Goal: Task Accomplishment & Management: Manage account settings

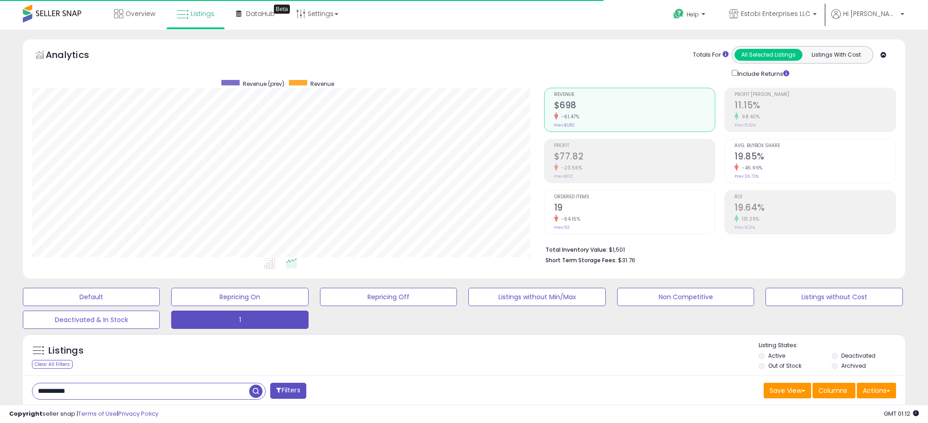
select select "**"
click at [166, 383] on input "**********" at bounding box center [140, 391] width 217 height 16
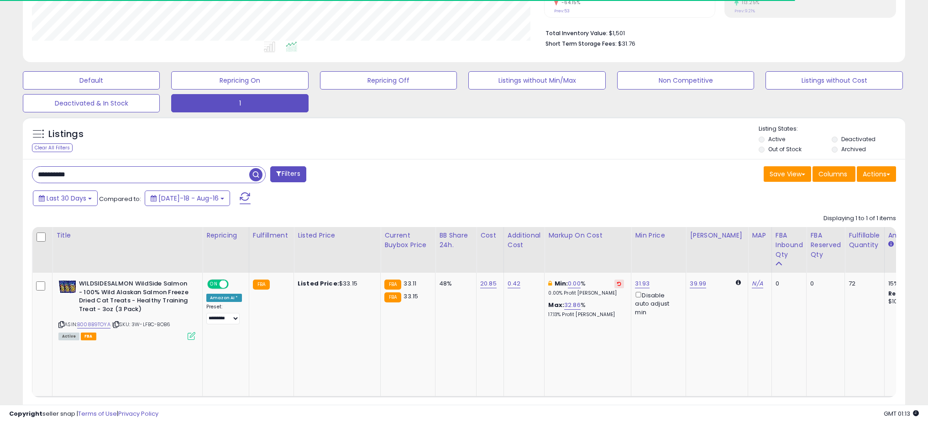
scroll to position [187, 512]
type input "********"
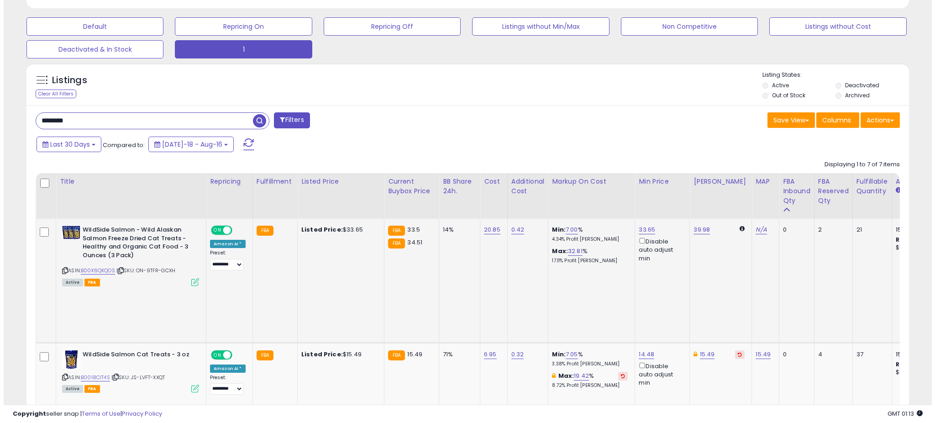
scroll to position [274, 0]
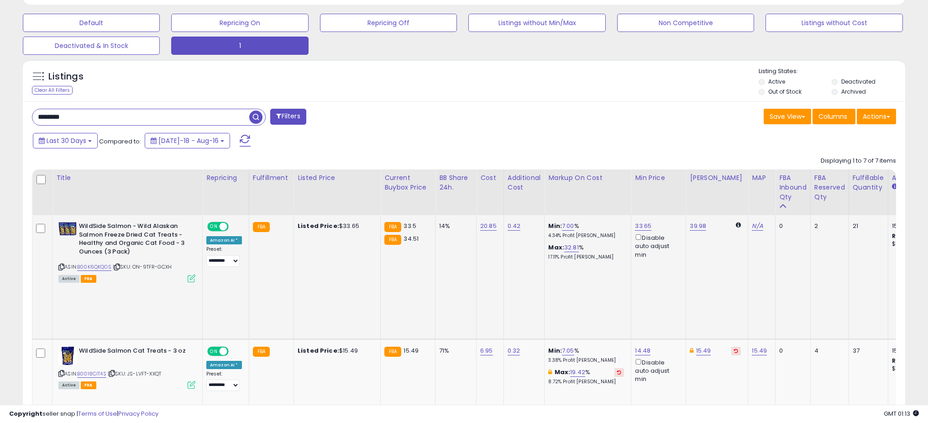
click at [191, 279] on icon at bounding box center [192, 278] width 8 height 8
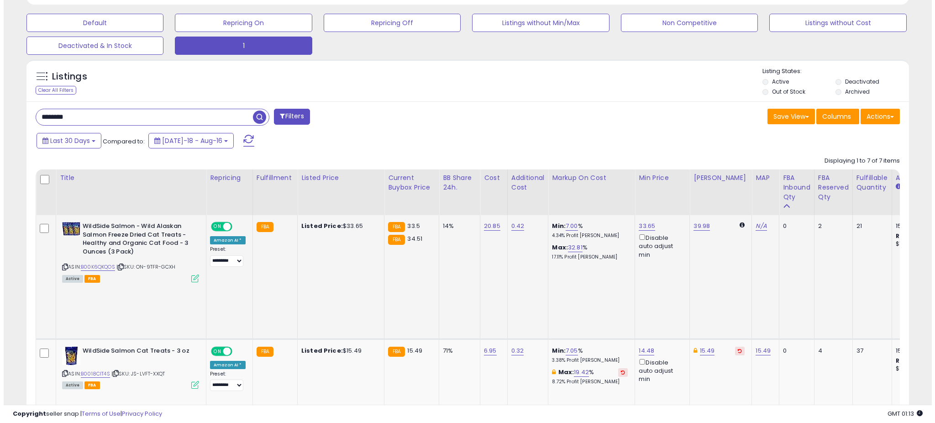
scroll to position [187, 516]
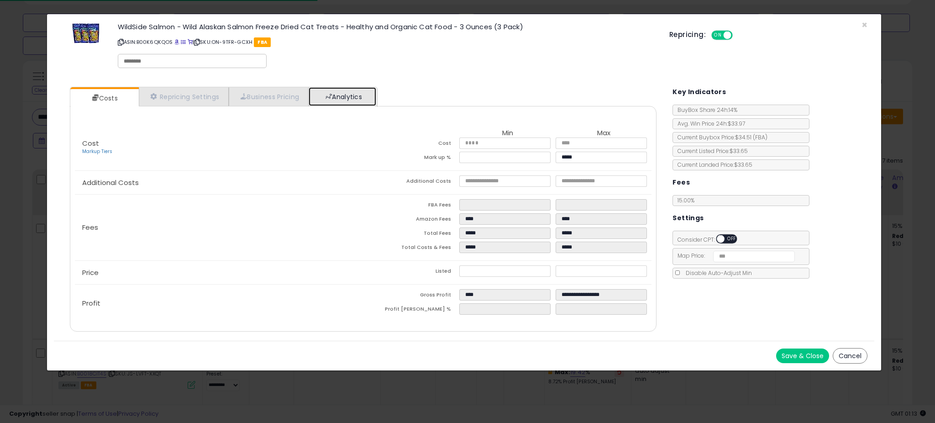
click at [376, 100] on link "Analytics" at bounding box center [343, 96] width 68 height 19
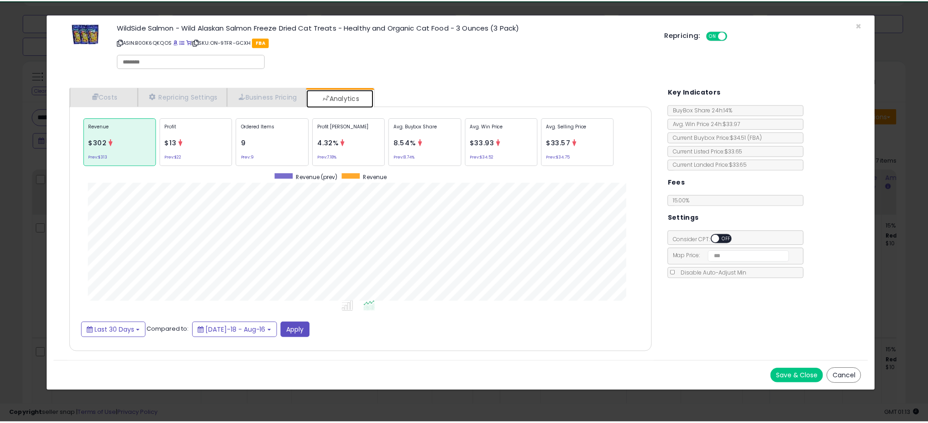
scroll to position [281, 605]
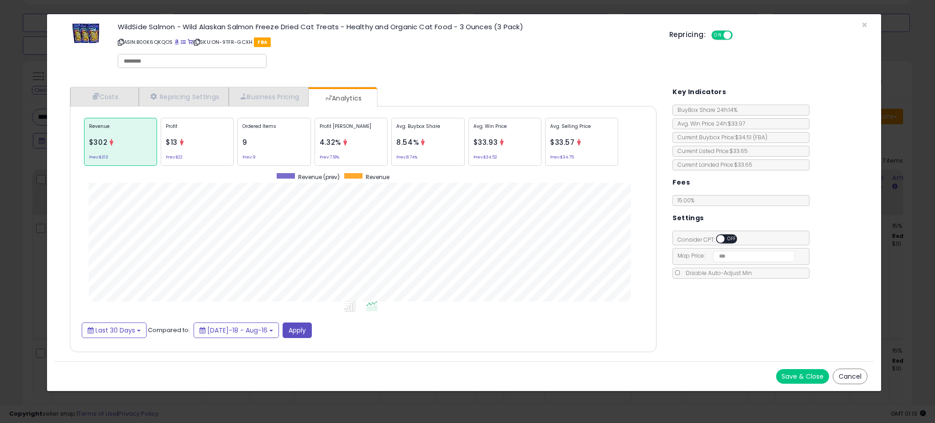
click at [12, 225] on div "× Close WildSide Salmon - Wild Alaskan Salmon Freeze Dried Cat Treats - Healthy…" at bounding box center [467, 211] width 935 height 423
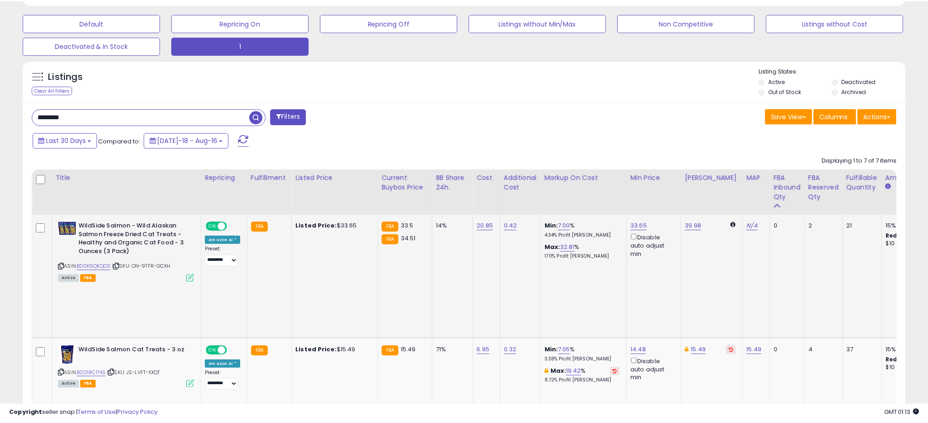
scroll to position [456443, 456118]
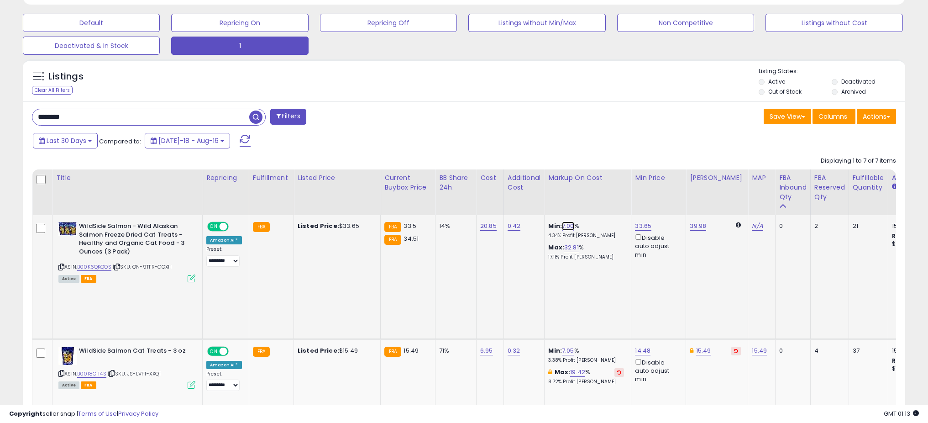
click at [569, 228] on link "7.00" at bounding box center [568, 225] width 12 height 9
click at [544, 197] on input "****" at bounding box center [544, 195] width 81 height 16
type input "*"
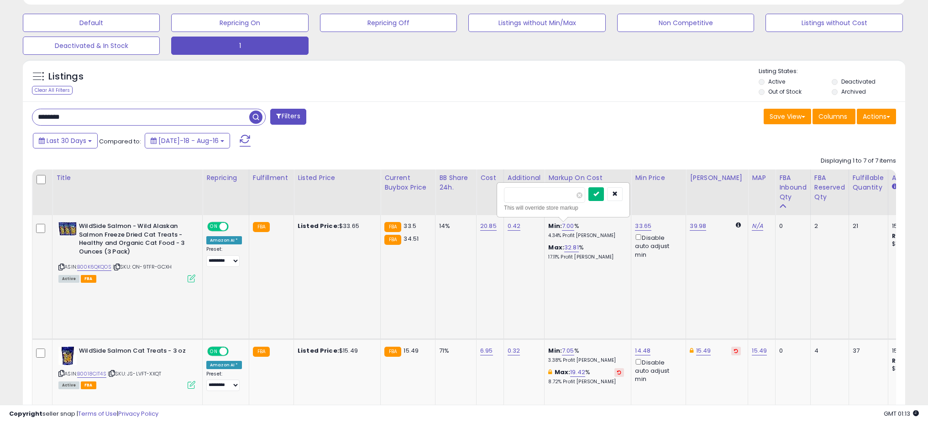
click at [599, 196] on icon "submit" at bounding box center [596, 193] width 5 height 5
click at [103, 268] on link "B00K6QKQOS" at bounding box center [94, 267] width 34 height 8
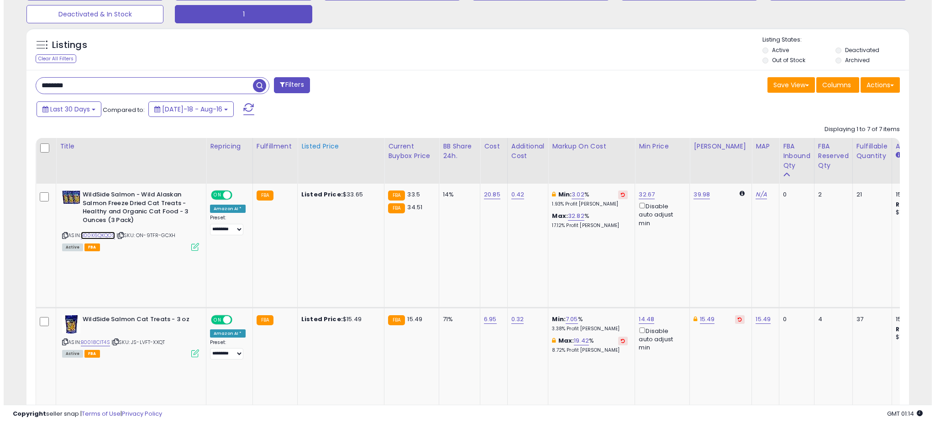
scroll to position [306, 0]
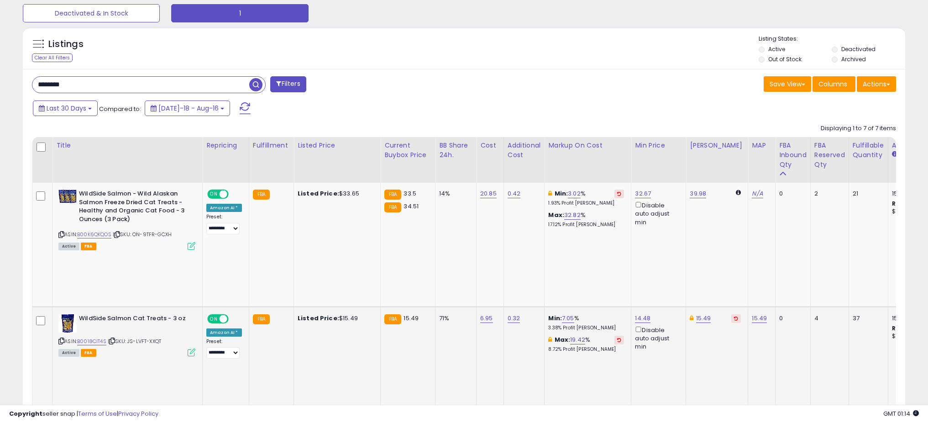
click at [191, 348] on icon at bounding box center [192, 352] width 8 height 8
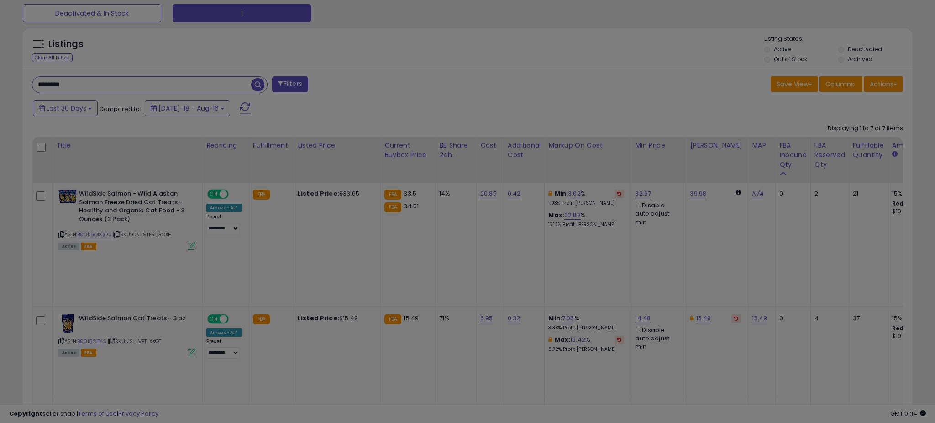
scroll to position [187, 516]
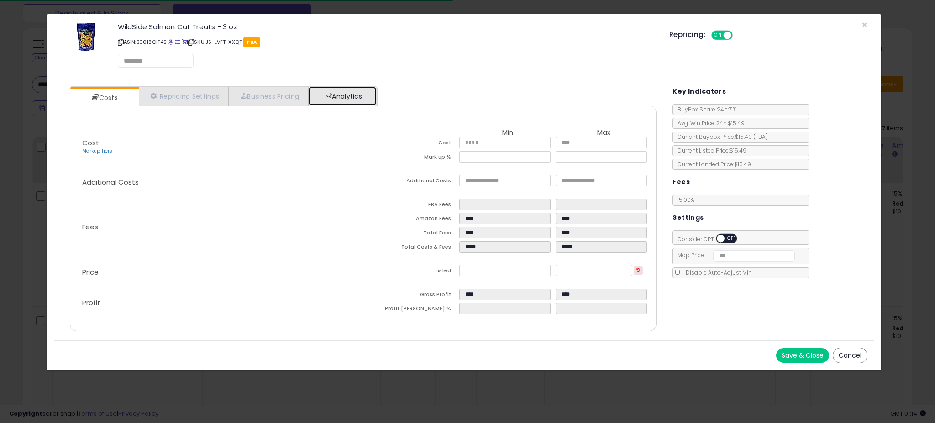
click at [375, 101] on link "Analytics" at bounding box center [343, 96] width 68 height 19
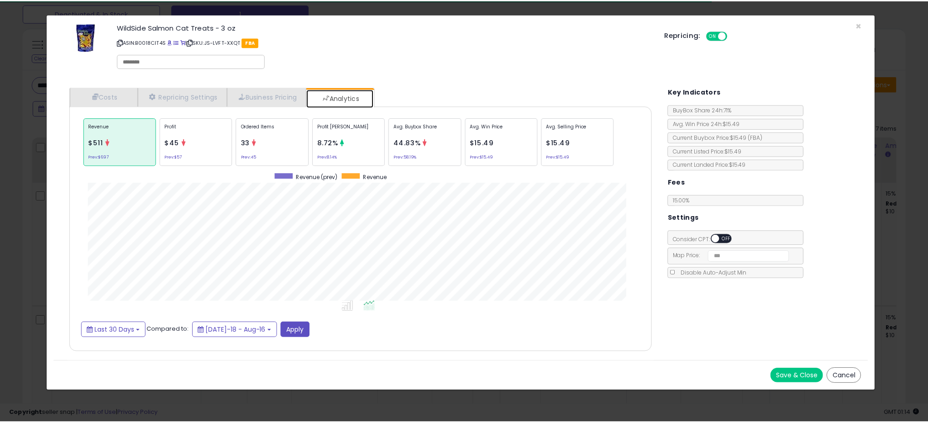
scroll to position [281, 605]
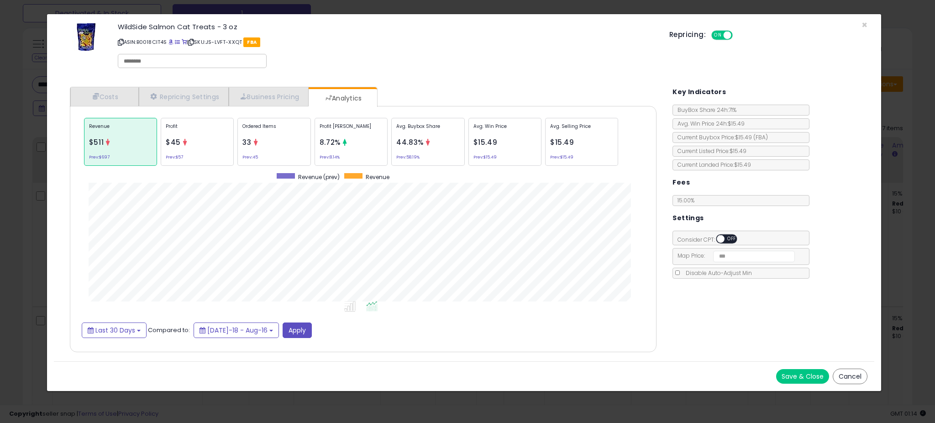
click at [16, 235] on div "× Close WildSide Salmon Cat Treats - 3 oz ASIN: B0018CIT4S | SKU: JS-LVFT-XXQT …" at bounding box center [467, 211] width 935 height 423
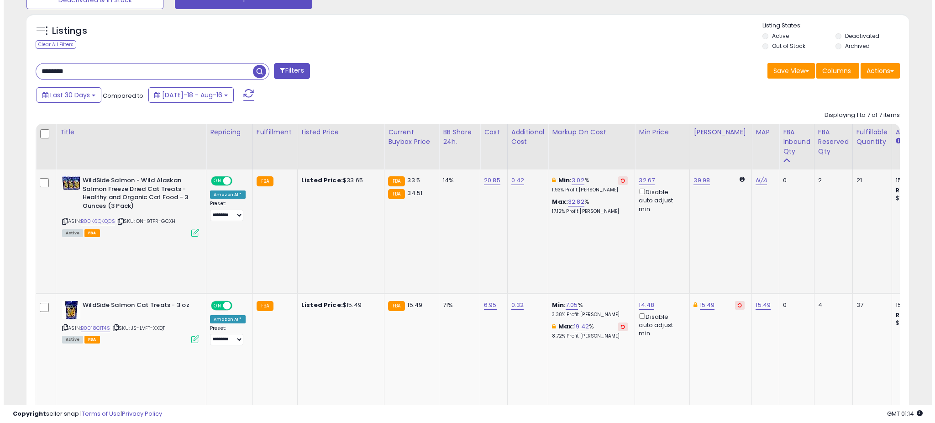
scroll to position [367, 0]
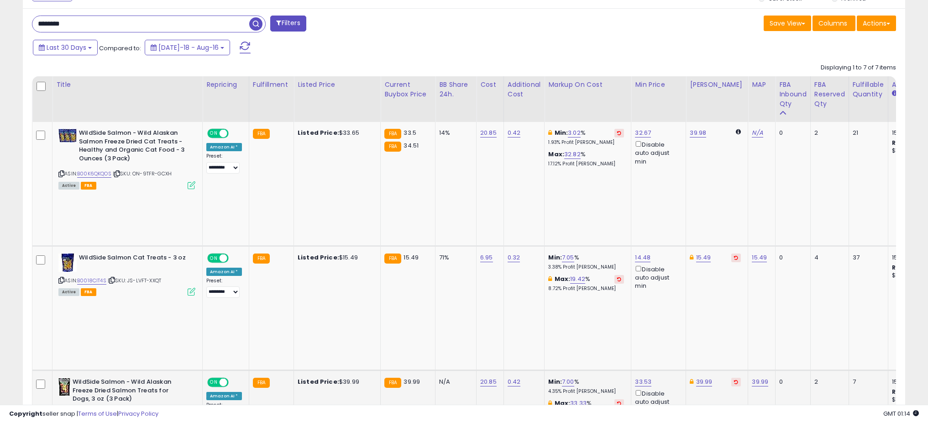
click at [191, 421] on icon at bounding box center [192, 425] width 8 height 8
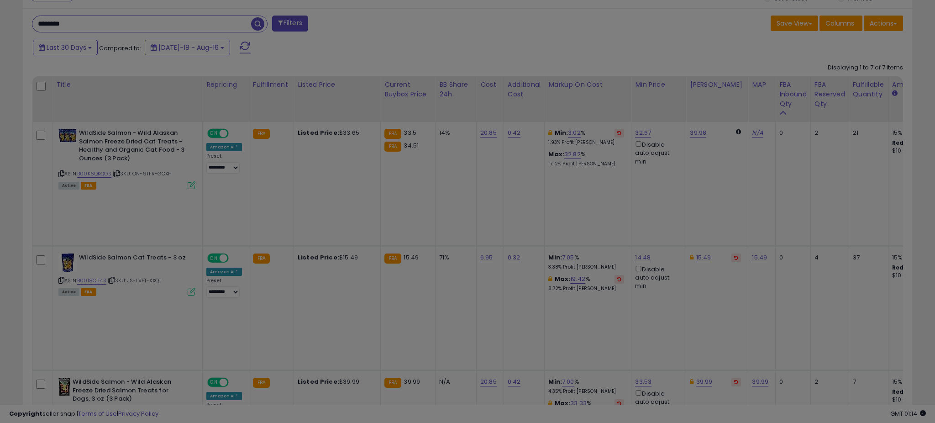
scroll to position [187, 516]
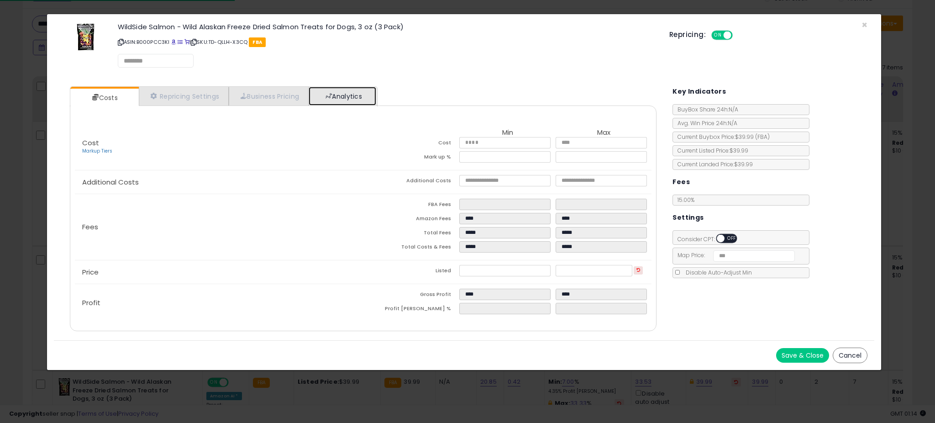
click at [372, 95] on link "Analytics" at bounding box center [343, 96] width 68 height 19
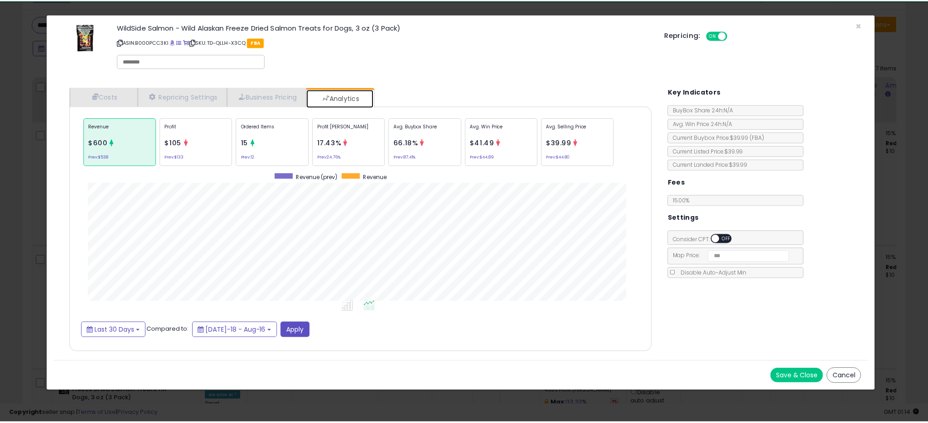
scroll to position [281, 605]
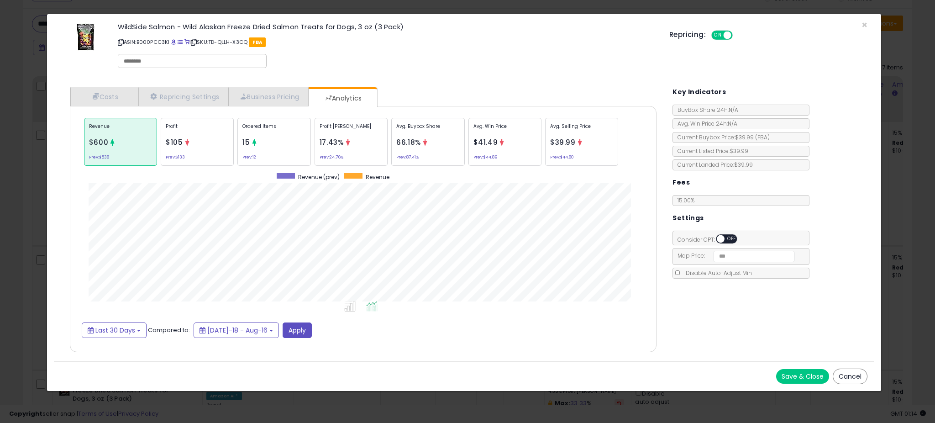
click at [3, 241] on div "× Close WildSide Salmon - Wild Alaskan Freeze Dried Salmon Treats for Dogs, 3 o…" at bounding box center [467, 211] width 935 height 423
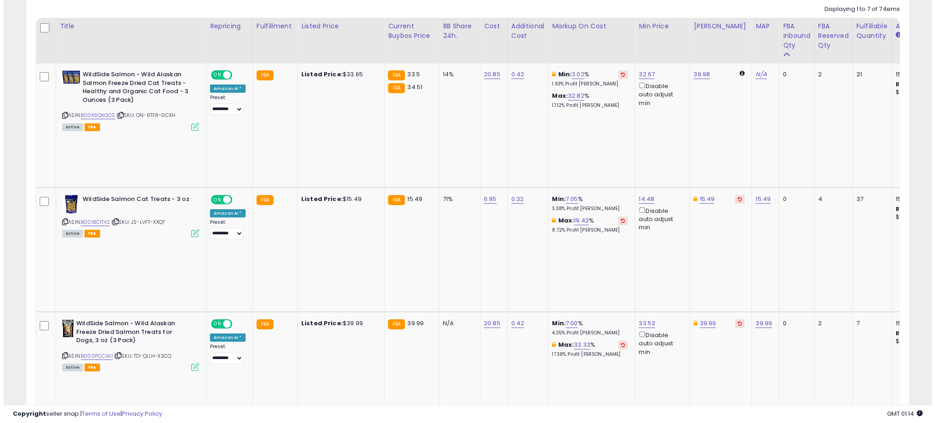
scroll to position [439, 0]
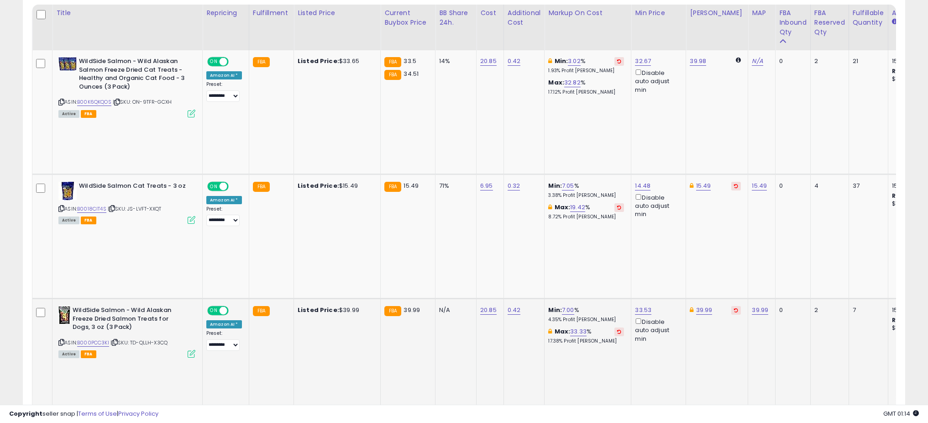
click at [191, 350] on icon at bounding box center [192, 354] width 8 height 8
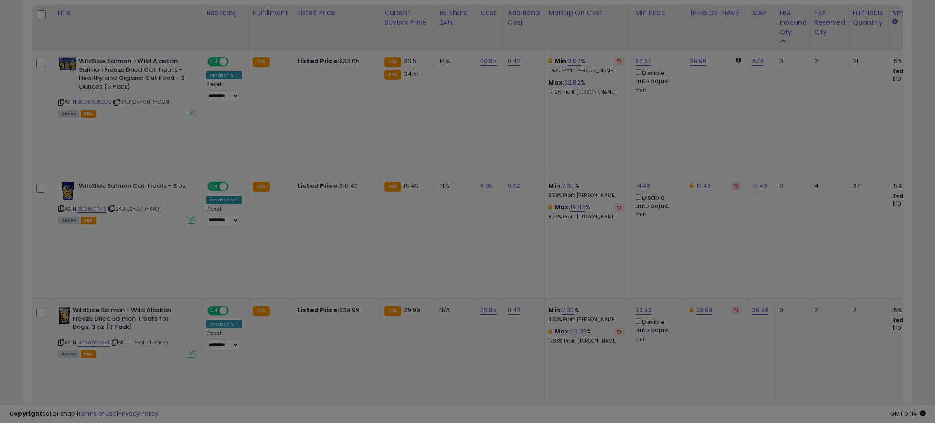
scroll to position [187, 516]
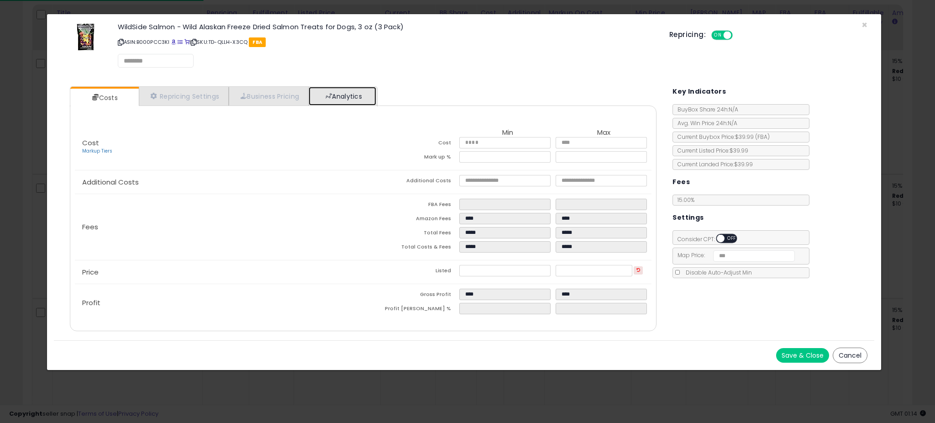
click at [376, 89] on link "Analytics" at bounding box center [343, 96] width 68 height 19
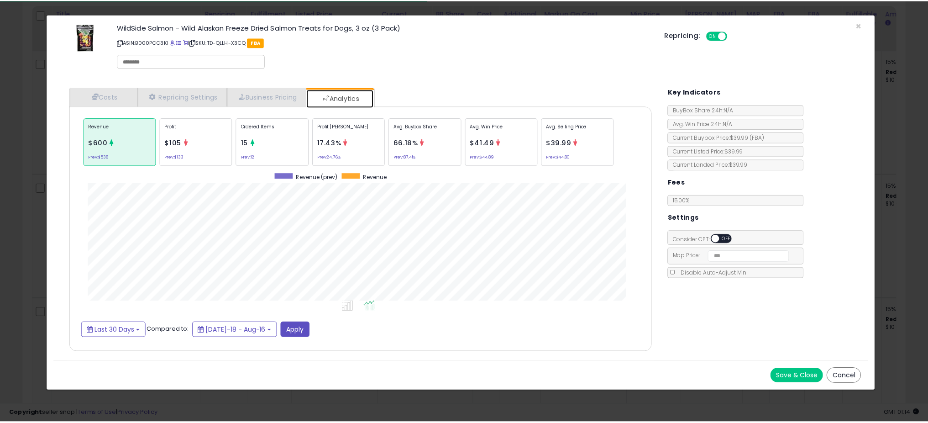
scroll to position [281, 605]
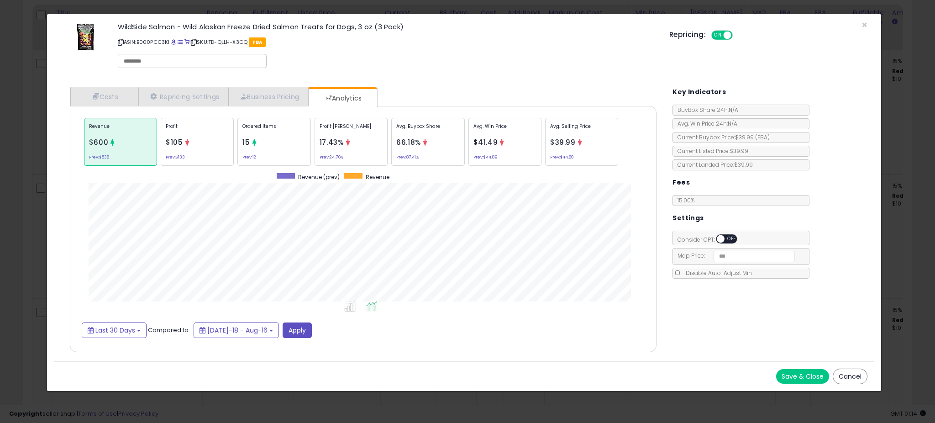
click at [23, 218] on div "× Close WildSide Salmon - Wild Alaskan Freeze Dried Salmon Treats for Dogs, 3 o…" at bounding box center [467, 211] width 935 height 423
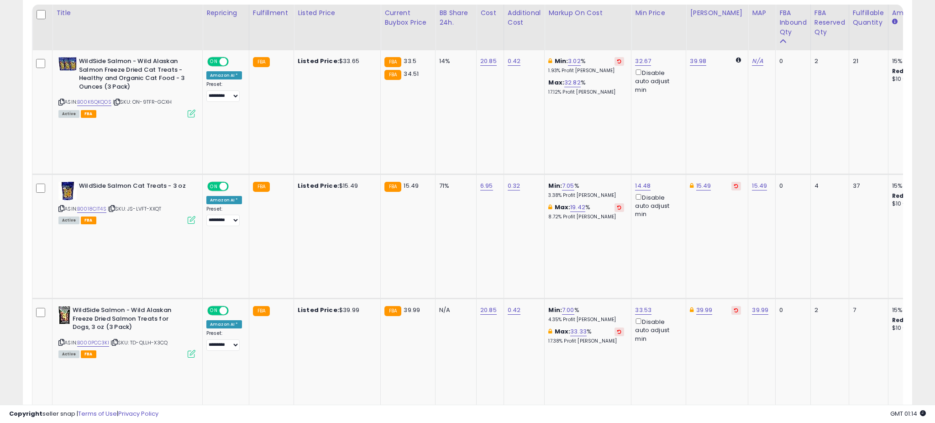
scroll to position [456443, 456118]
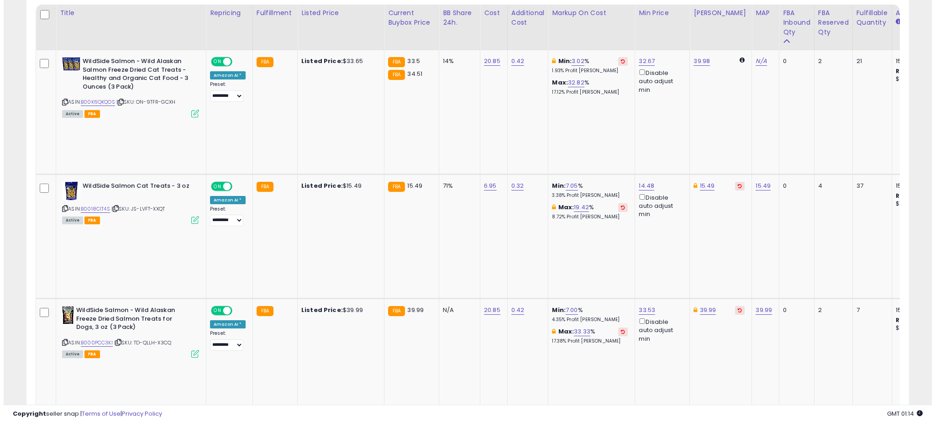
scroll to position [187, 516]
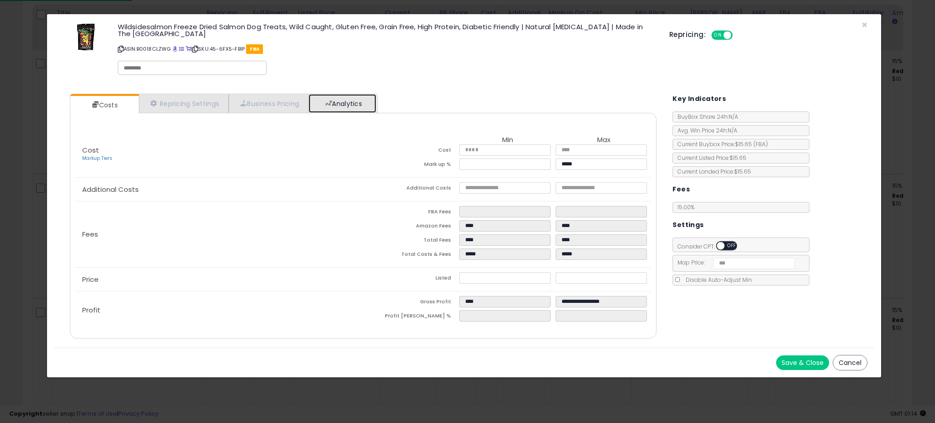
click at [343, 94] on link "Analytics" at bounding box center [343, 103] width 68 height 19
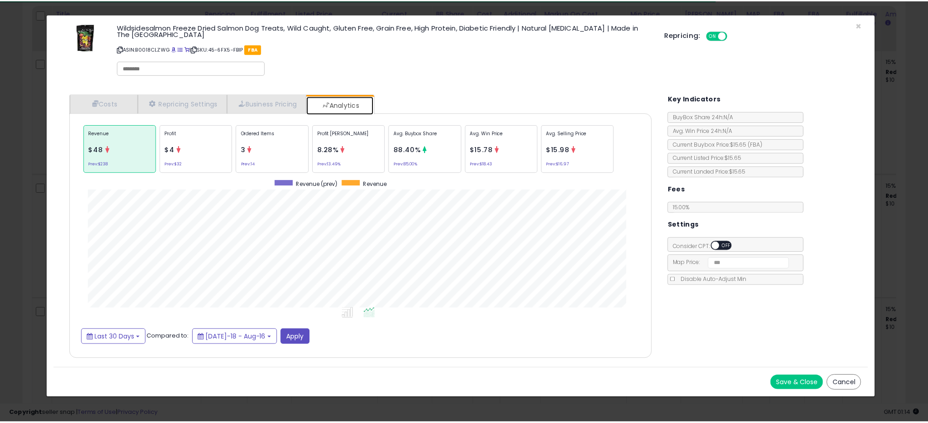
scroll to position [281, 605]
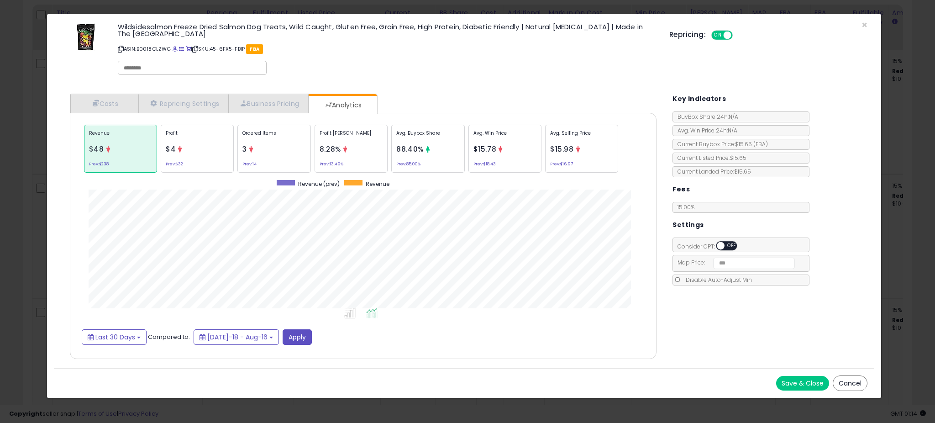
click at [23, 246] on div "× Close Wildsidesalmon Freeze Dried Salmon Dog Treats, Wild Caught, Gluten Free…" at bounding box center [467, 211] width 935 height 423
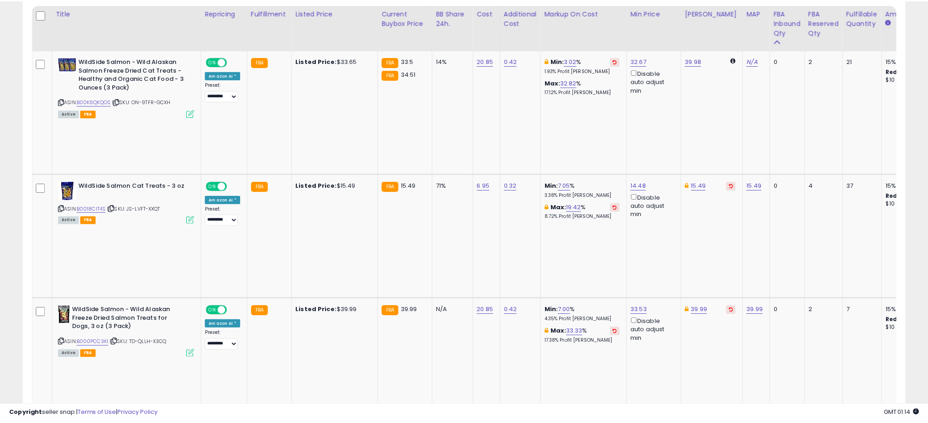
scroll to position [456443, 456118]
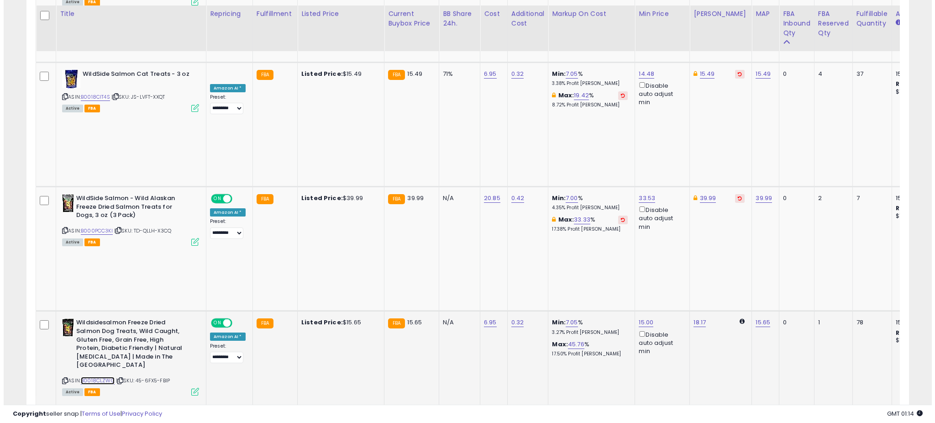
scroll to position [556, 0]
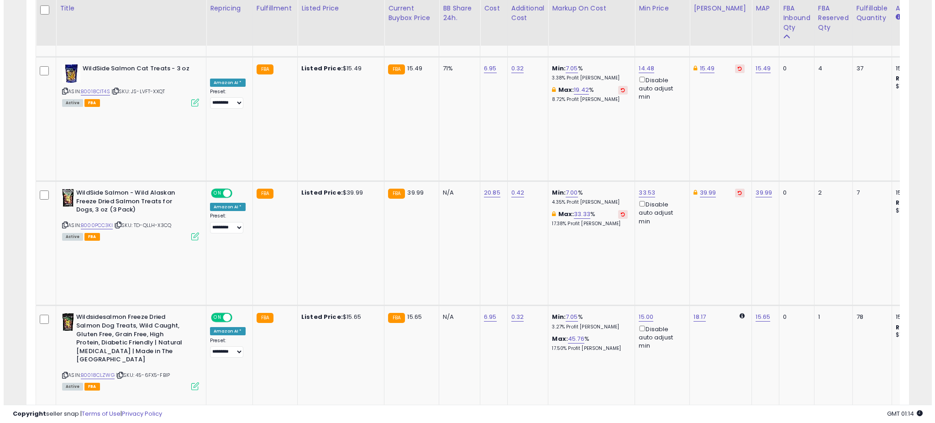
scroll to position [187, 516]
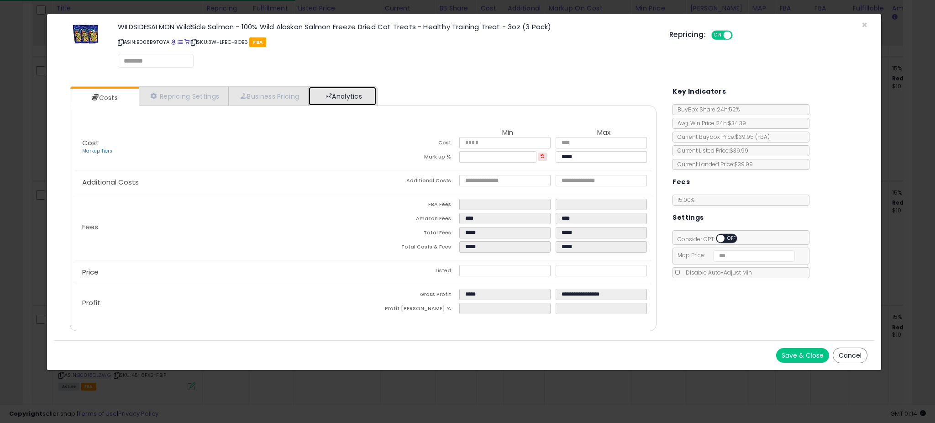
click at [337, 98] on link "Analytics" at bounding box center [343, 96] width 68 height 19
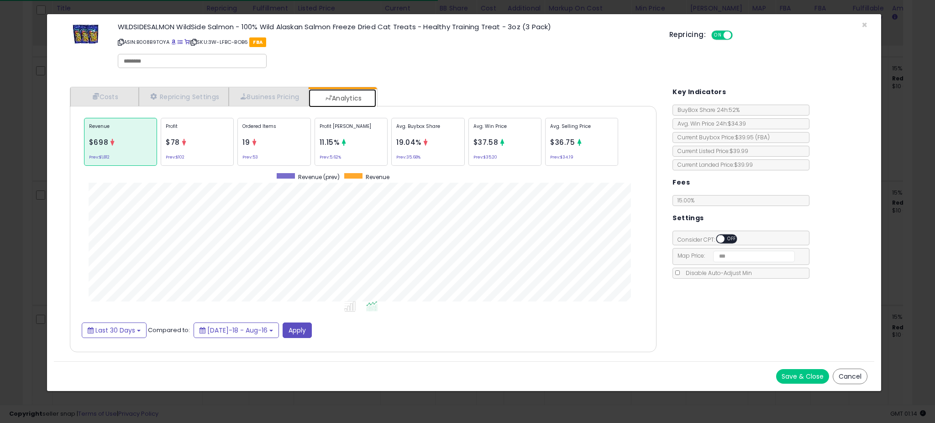
scroll to position [0, 0]
click at [32, 256] on div "× Close WILDSIDESALMON WildSide Salmon - 100% Wild Alaskan Salmon Freeze Dried …" at bounding box center [467, 211] width 935 height 423
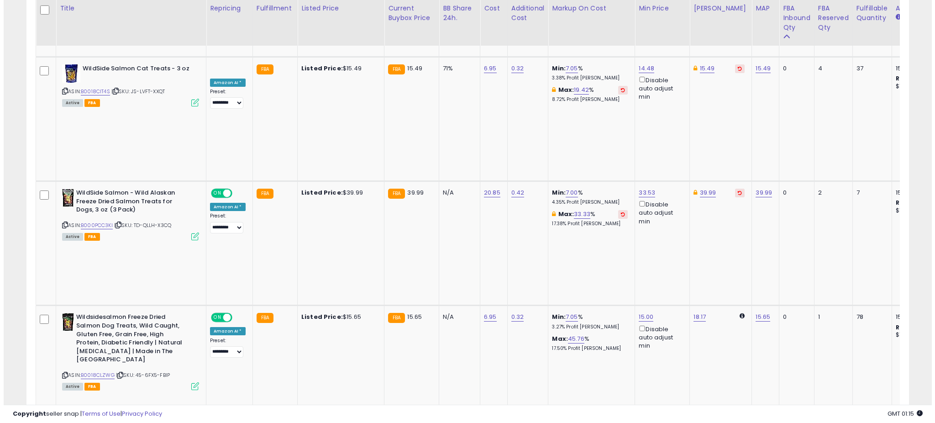
scroll to position [187, 516]
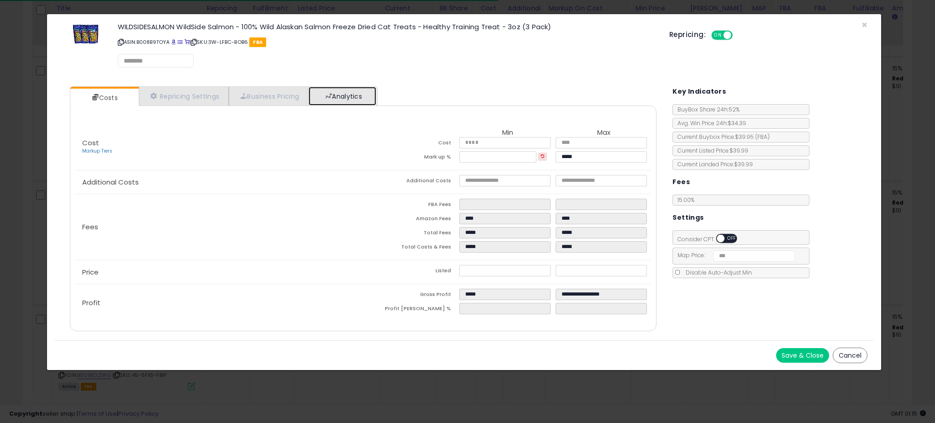
click at [342, 102] on link "Analytics" at bounding box center [343, 96] width 68 height 19
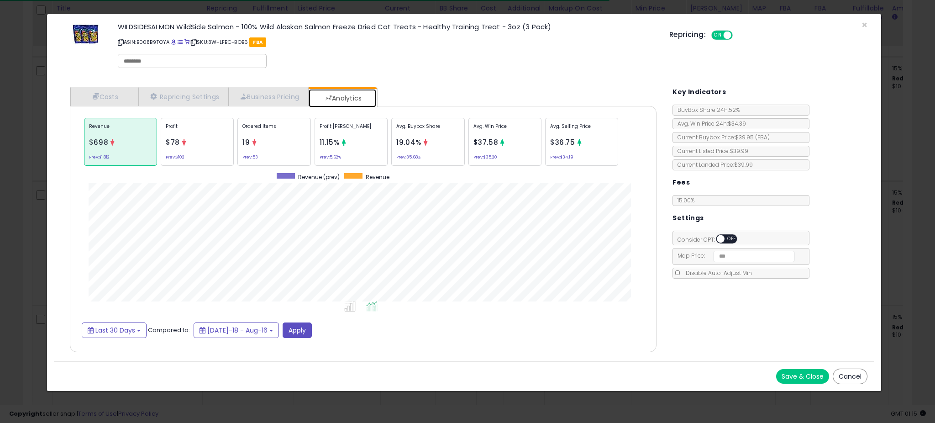
scroll to position [281, 605]
click at [372, 128] on p "Profit [PERSON_NAME]" at bounding box center [351, 130] width 63 height 14
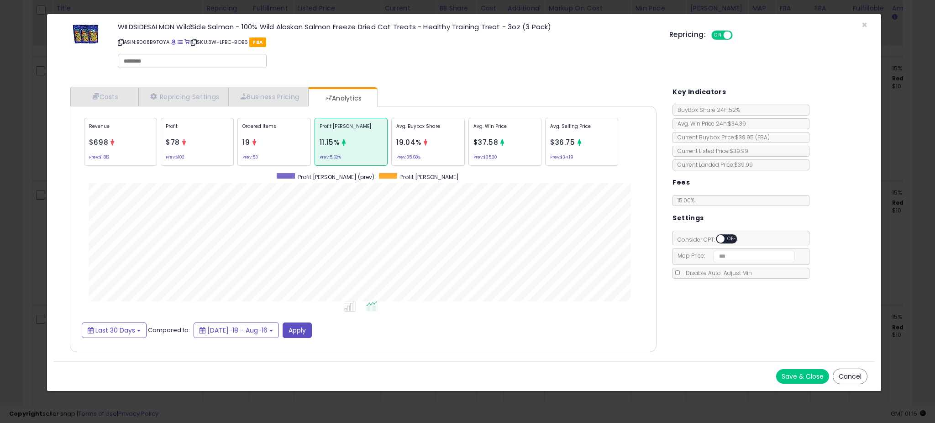
click at [423, 137] on div "Avg. Buybox Share 19.04% Prev: 35.68%" at bounding box center [427, 142] width 73 height 48
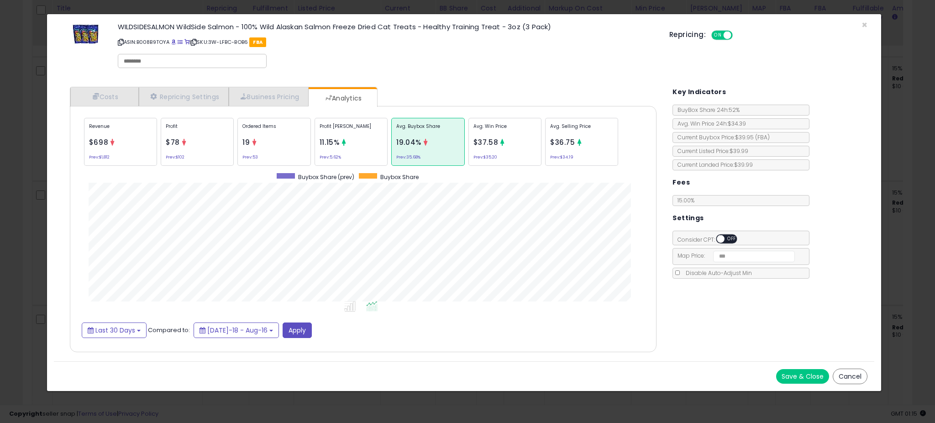
click at [258, 156] on small "Prev: 53" at bounding box center [250, 157] width 16 height 3
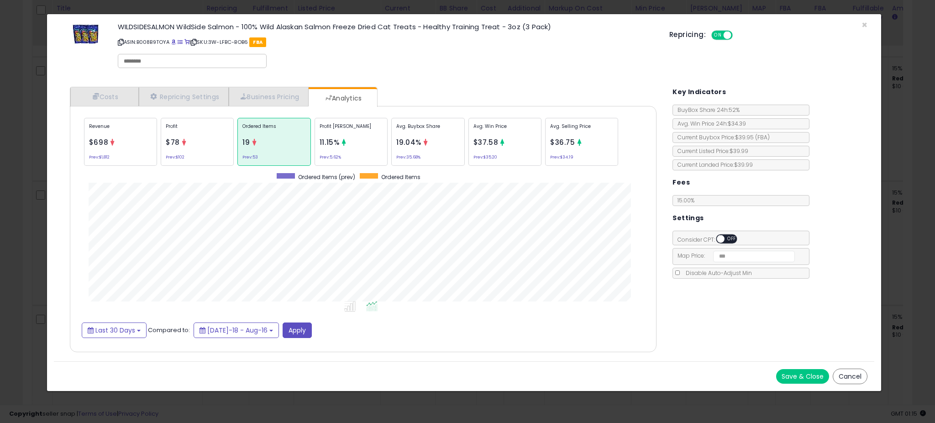
click at [442, 144] on div "Avg. Buybox Share 19.04% Prev: 35.68%" at bounding box center [427, 142] width 73 height 48
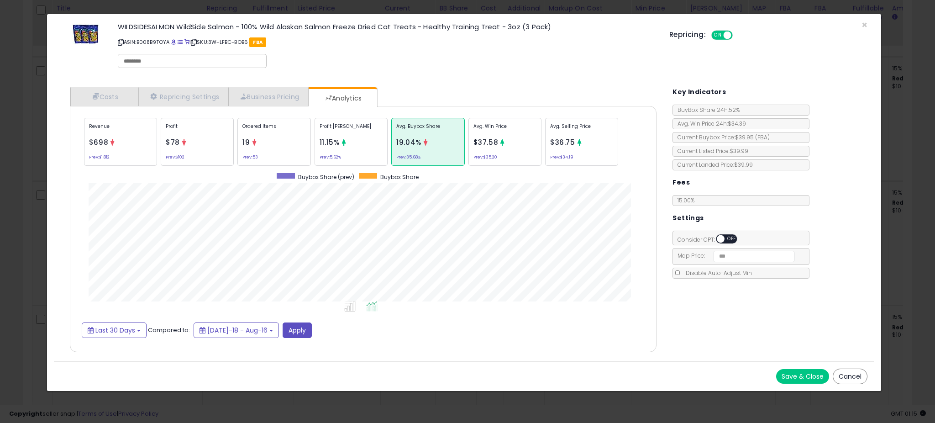
click at [277, 148] on div "Ordered Items 19 Prev: 53" at bounding box center [273, 142] width 73 height 48
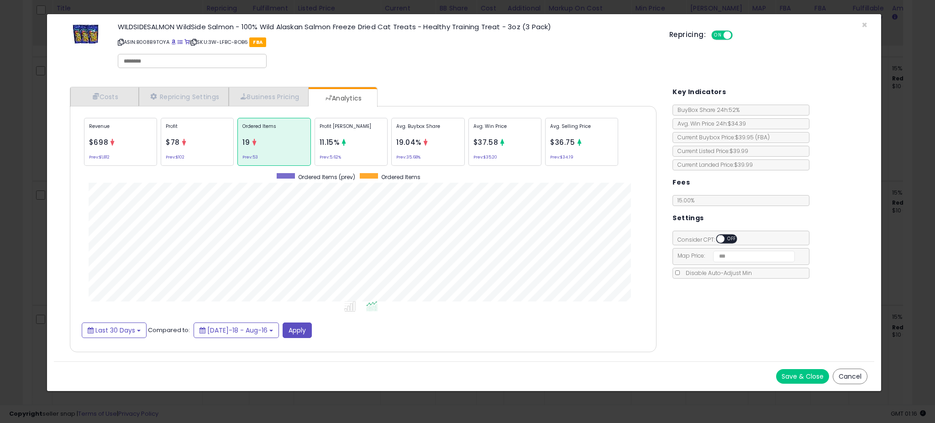
click at [33, 179] on div "× Close WILDSIDESALMON WildSide Salmon - 100% Wild Alaskan Salmon Freeze Dried …" at bounding box center [467, 211] width 935 height 423
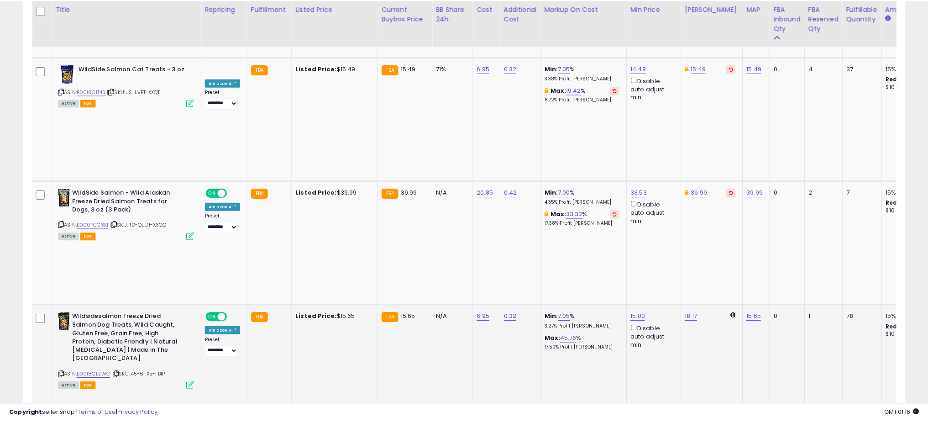
scroll to position [456443, 456118]
